Goal: Task Accomplishment & Management: Use online tool/utility

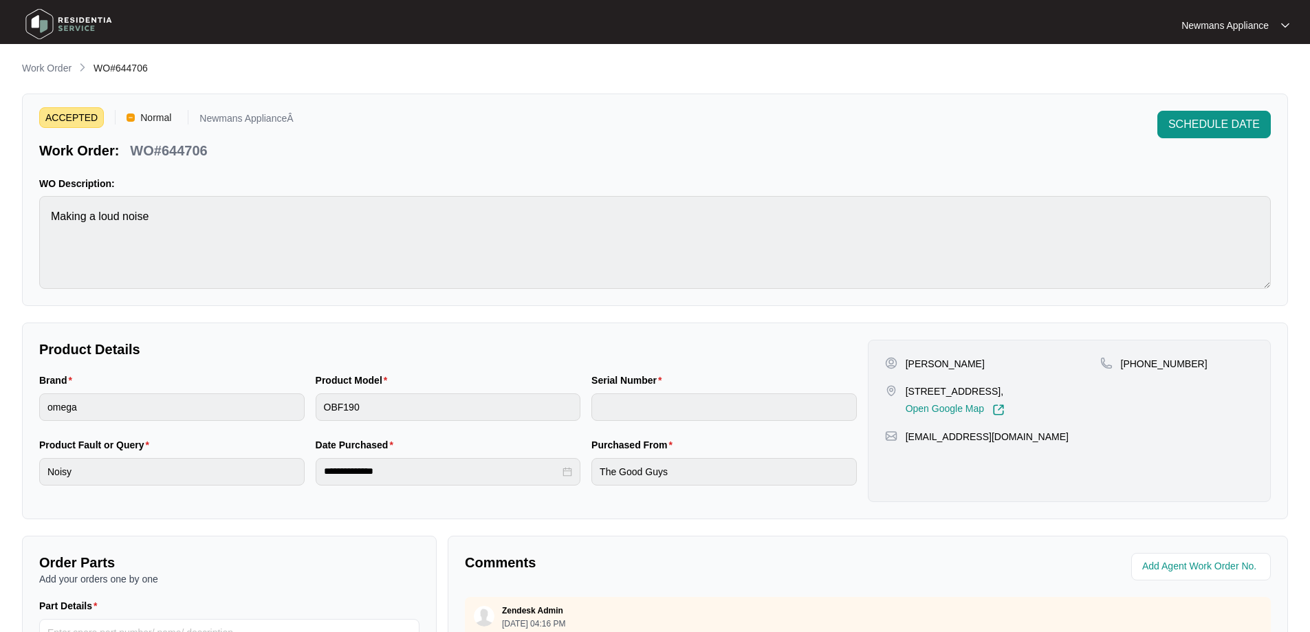
scroll to position [6, 0]
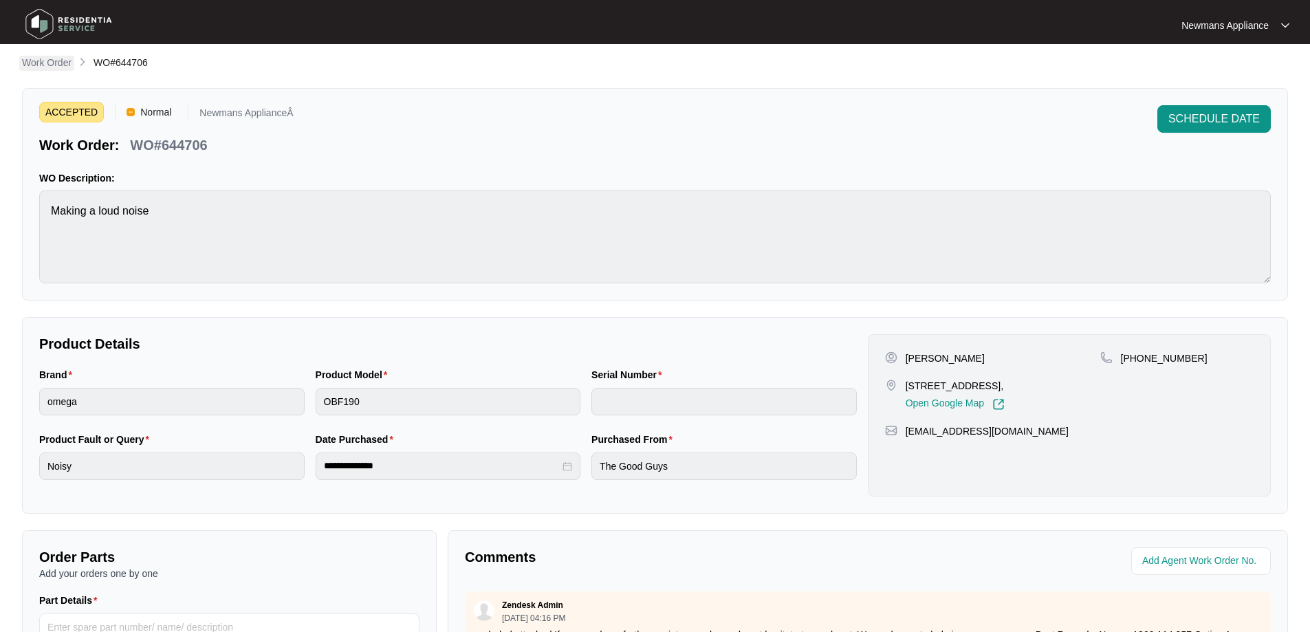
click at [47, 61] on p "Work Order" at bounding box center [47, 63] width 50 height 14
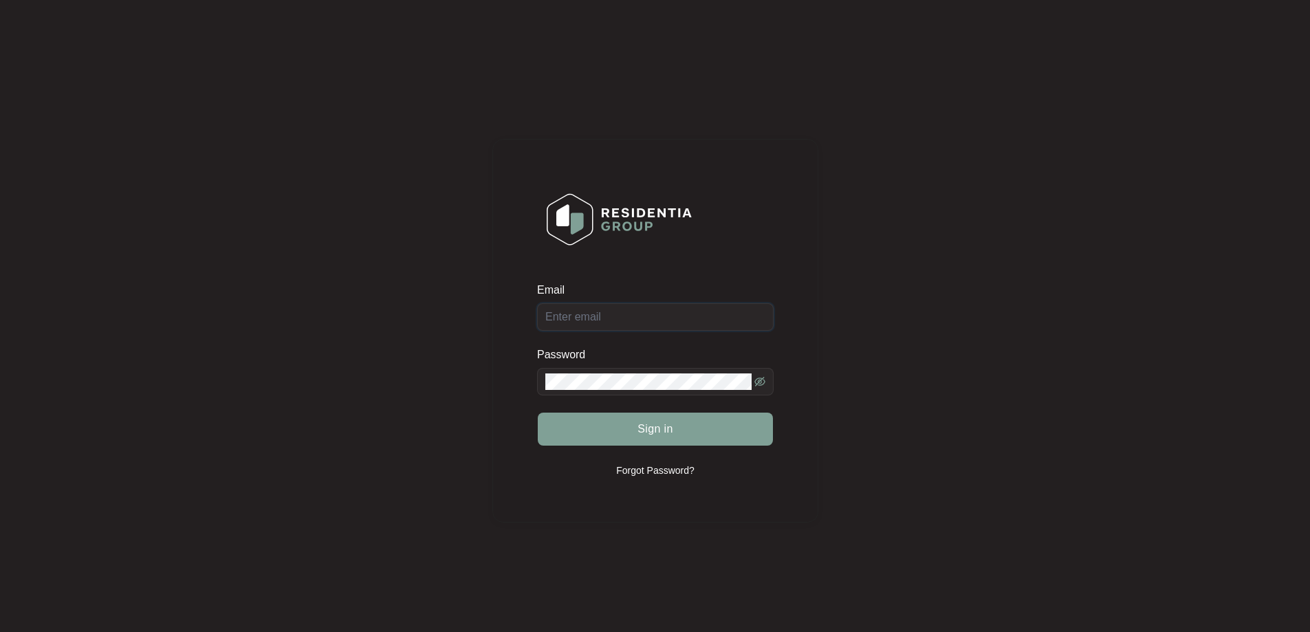
type input "[EMAIL_ADDRESS][DOMAIN_NAME]"
click at [660, 425] on span "Sign in" at bounding box center [656, 429] width 36 height 17
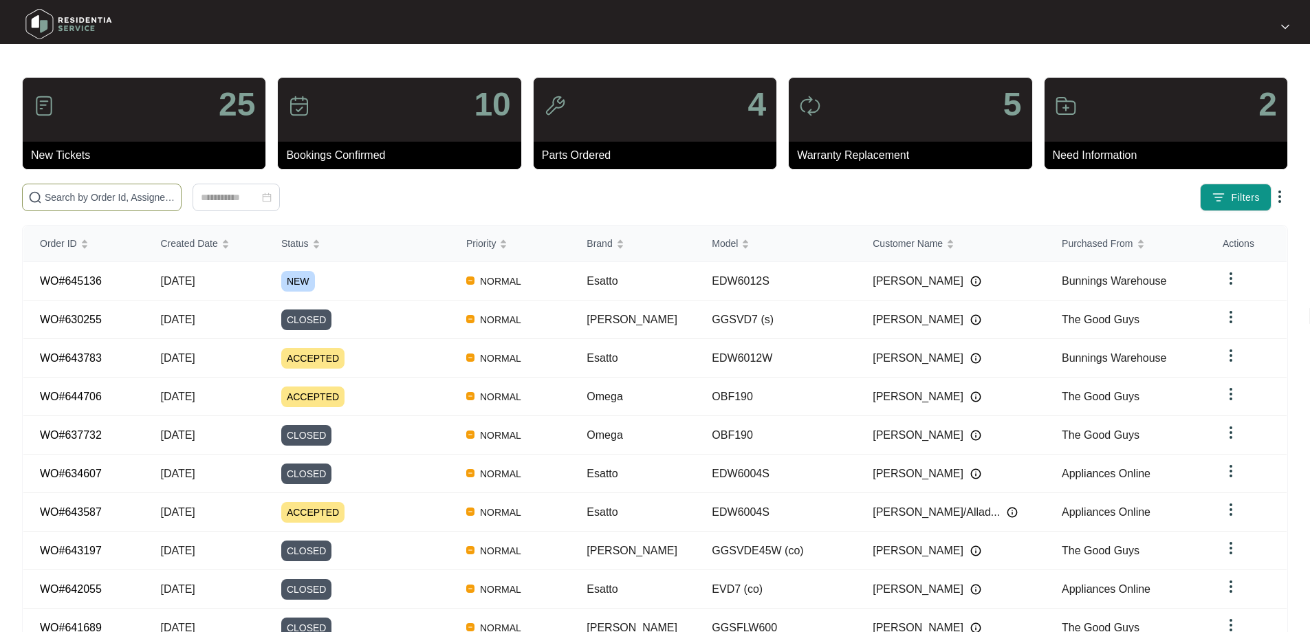
click at [175, 191] on input "text" at bounding box center [110, 197] width 131 height 15
paste input "645136"
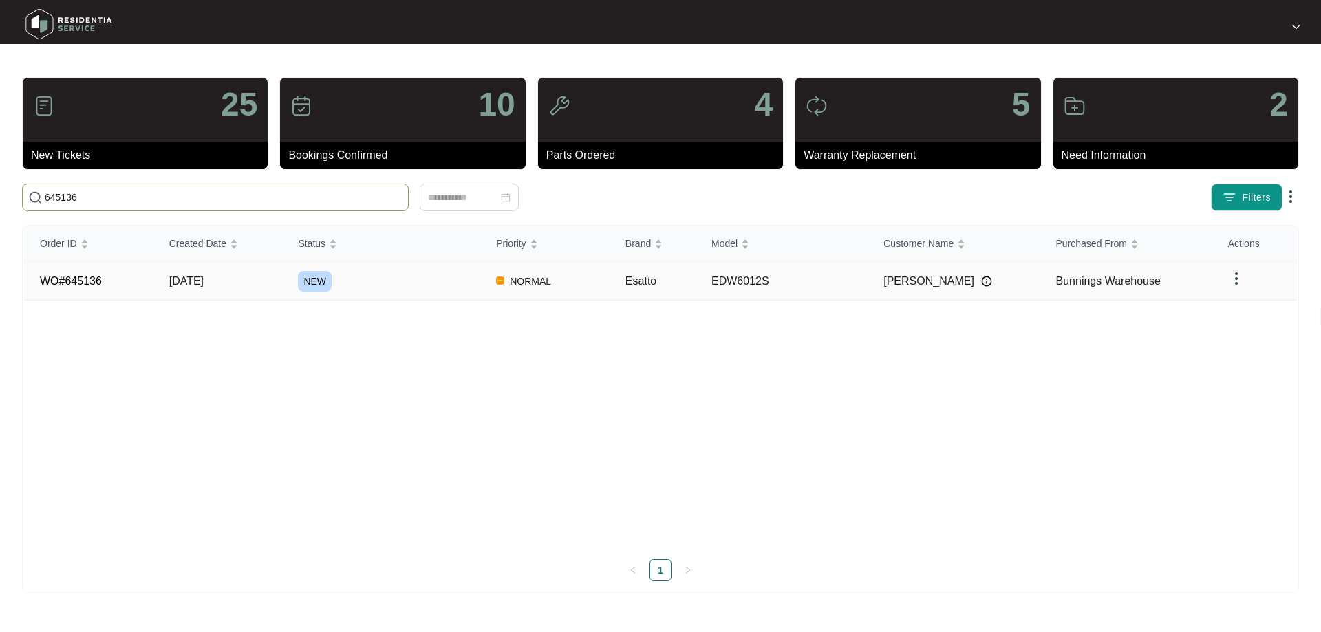
type input "645136"
click at [232, 281] on td "[DATE]" at bounding box center [217, 281] width 129 height 39
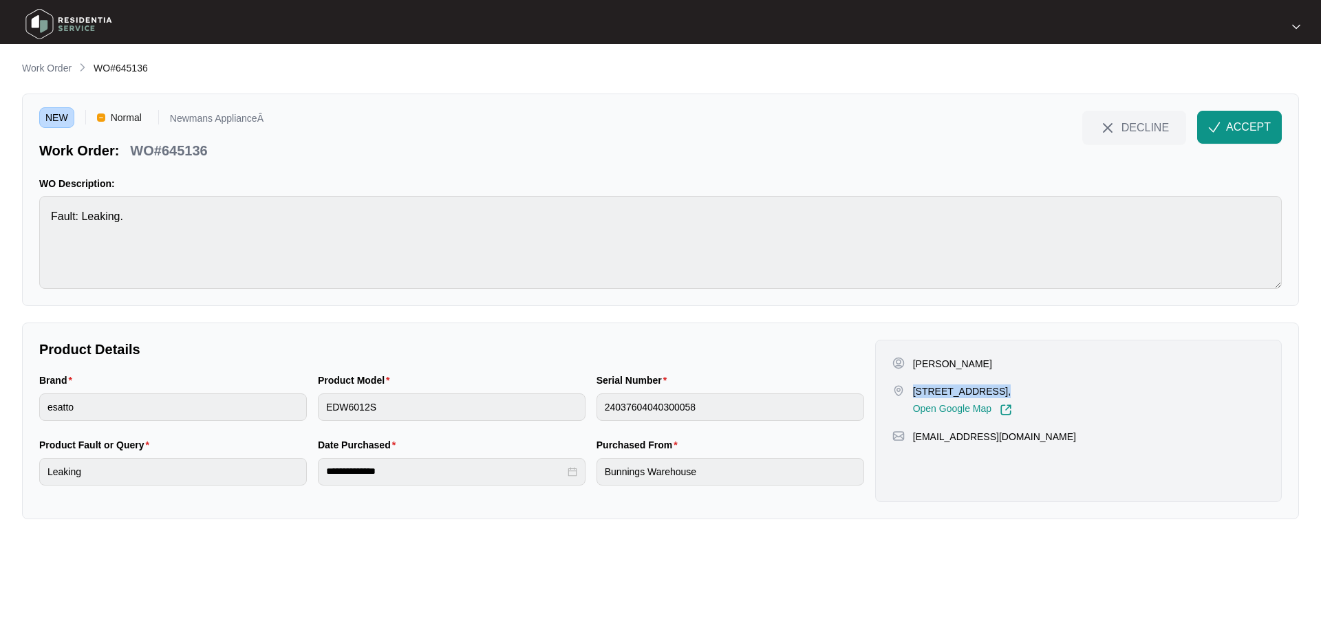
drag, startPoint x: 913, startPoint y: 392, endPoint x: 988, endPoint y: 387, distance: 75.2
click at [988, 387] on p "[STREET_ADDRESS]," at bounding box center [962, 391] width 99 height 14
copy p "[STREET_ADDRESS]"
drag, startPoint x: 995, startPoint y: 393, endPoint x: 1023, endPoint y: 391, distance: 27.6
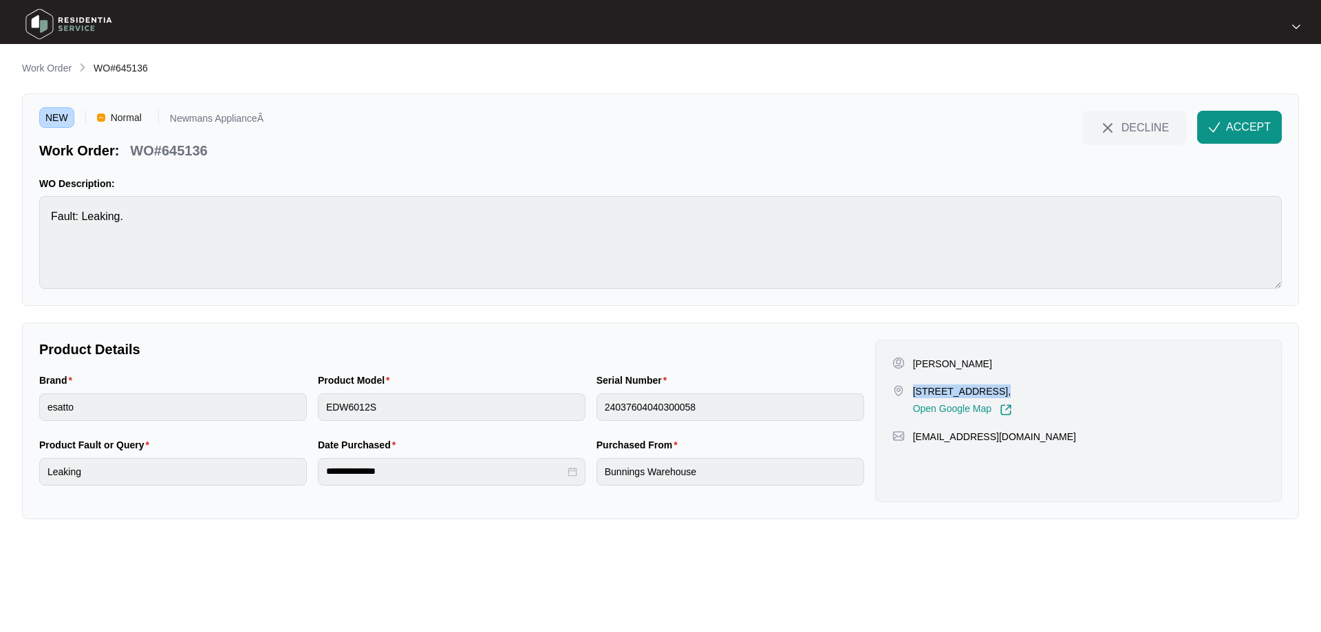
click at [1012, 391] on p "[STREET_ADDRESS]," at bounding box center [962, 391] width 99 height 14
copy p "Nerang"
drag, startPoint x: 1047, startPoint y: 440, endPoint x: 913, endPoint y: 434, distance: 133.6
click at [913, 434] on div "[EMAIL_ADDRESS][DOMAIN_NAME]" at bounding box center [1078, 437] width 372 height 14
copy p "[EMAIL_ADDRESS][DOMAIN_NAME]"
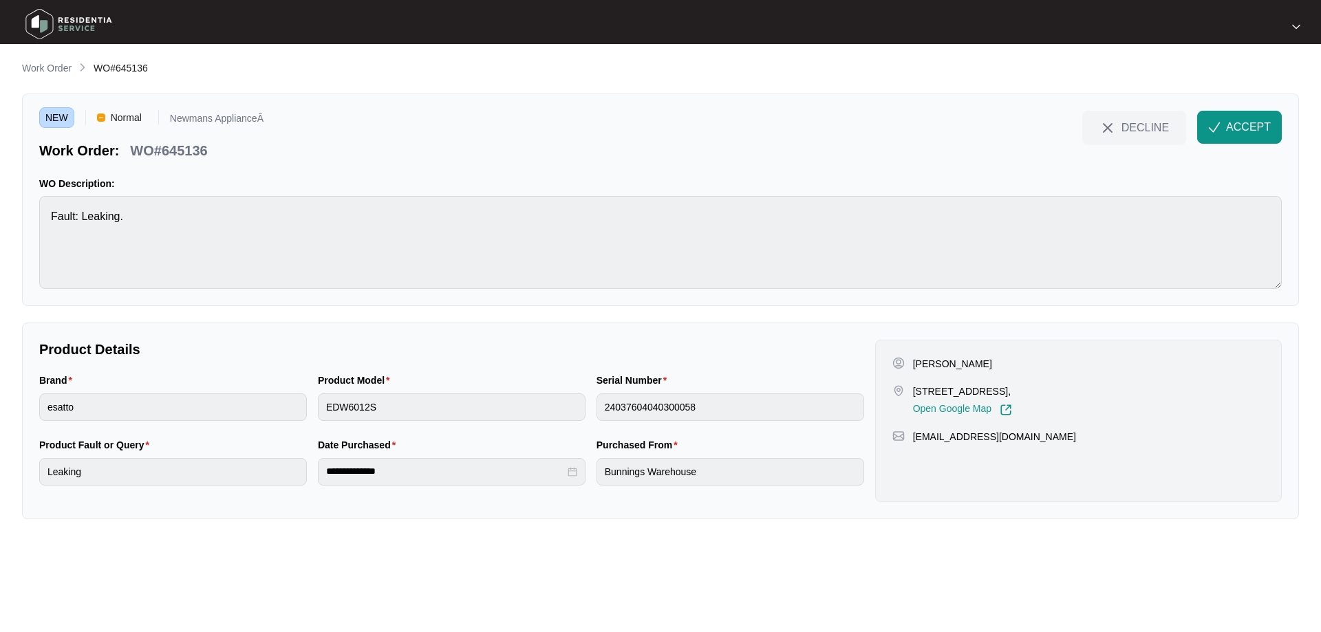
click at [966, 363] on p "[PERSON_NAME]" at bounding box center [952, 364] width 79 height 14
copy p "[PERSON_NAME]"
click at [915, 359] on p "[PERSON_NAME]" at bounding box center [952, 364] width 79 height 14
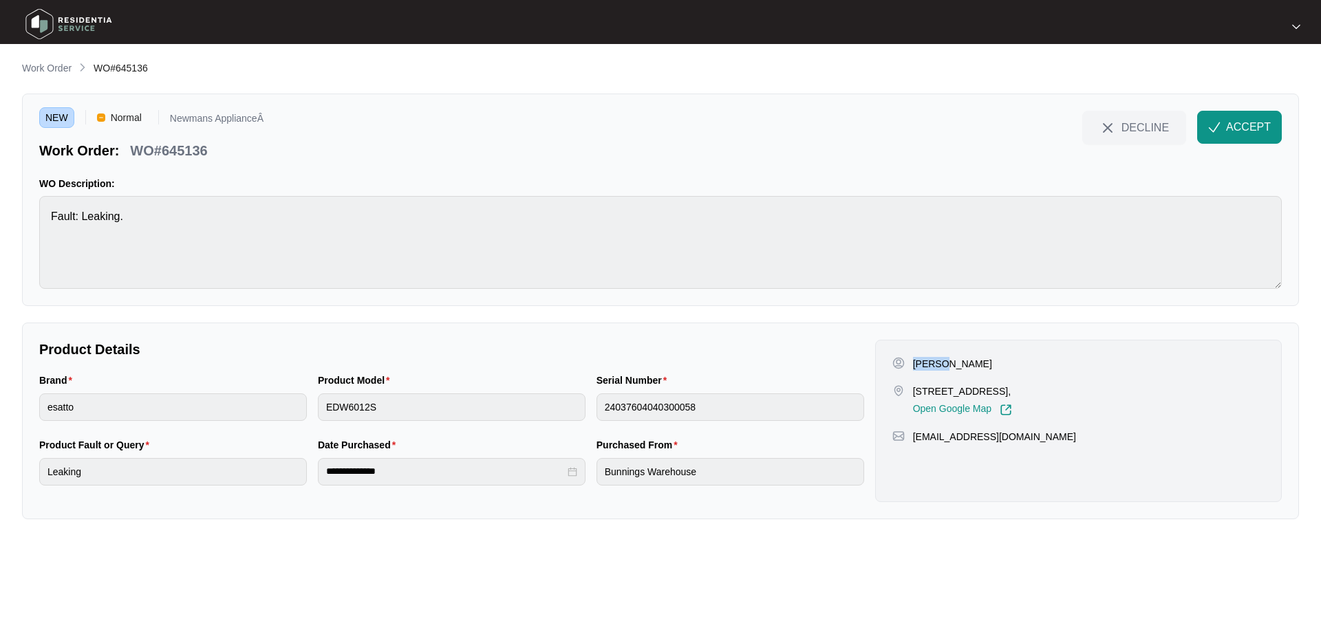
copy p "[PERSON_NAME]"
click at [1224, 127] on button "ACCEPT" at bounding box center [1239, 127] width 85 height 33
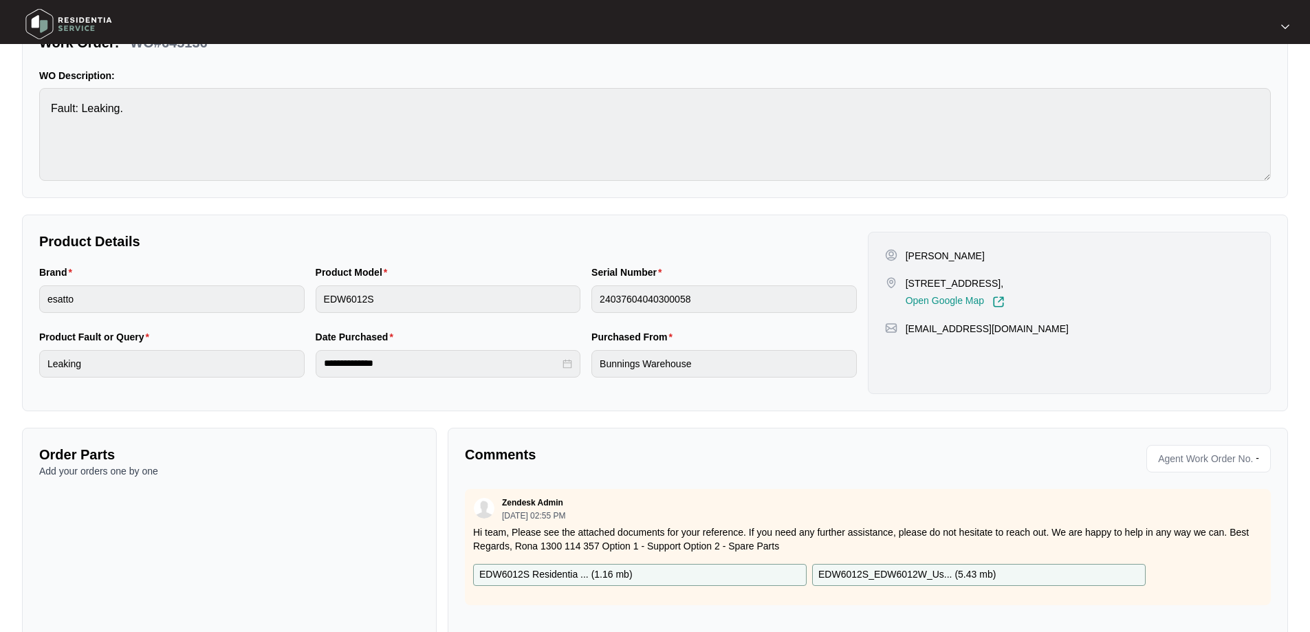
scroll to position [142, 0]
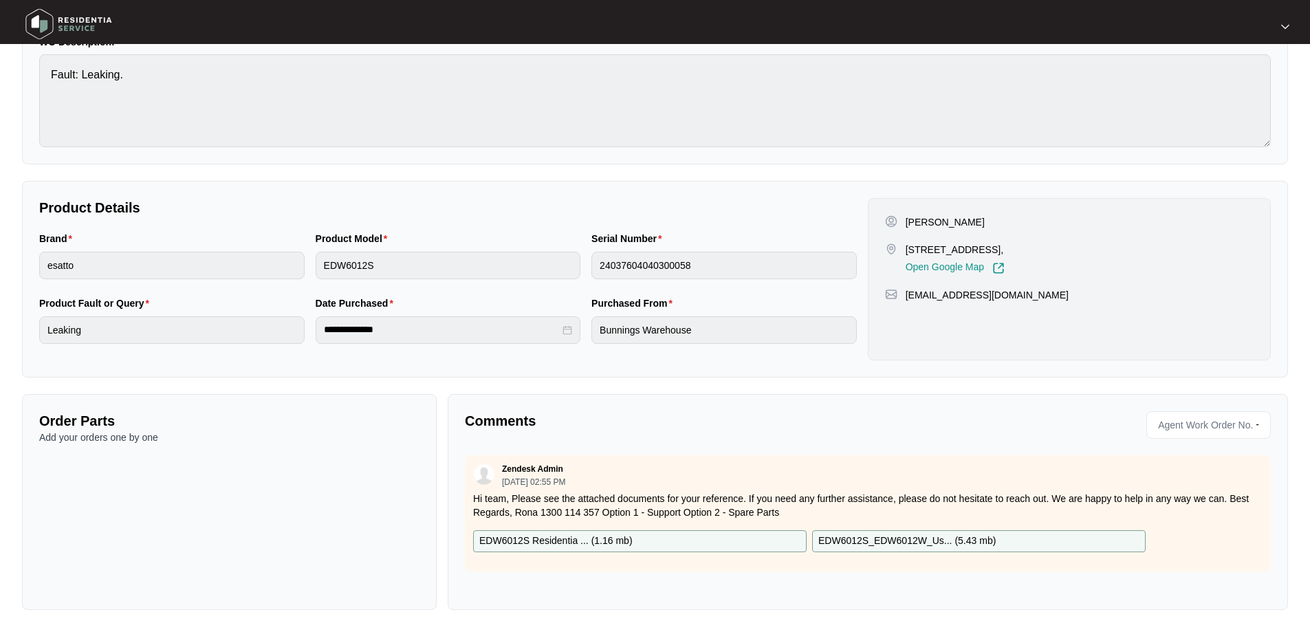
click at [630, 543] on p "EDW6012S Residentia ... ( 1.16 mb )" at bounding box center [555, 541] width 153 height 15
click at [873, 539] on p "EDW6012S_EDW6012W_Us... ( 5.43 mb )" at bounding box center [907, 541] width 177 height 15
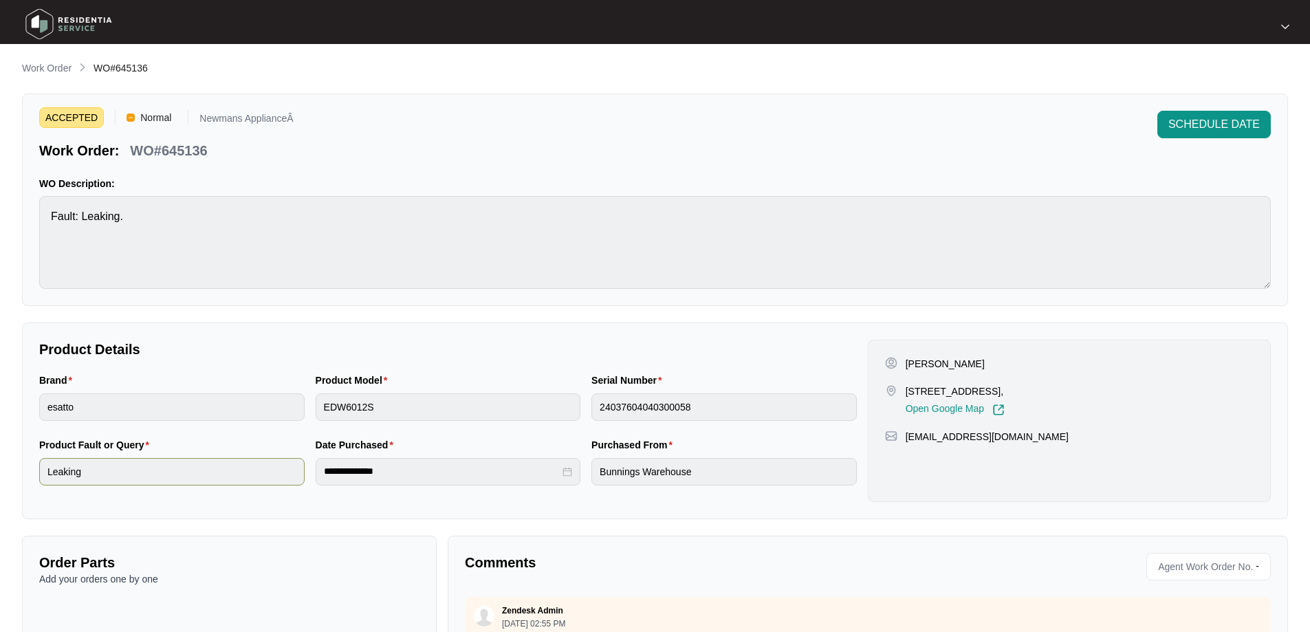
click at [299, 472] on div "**********" at bounding box center [448, 469] width 829 height 65
